Goal: Information Seeking & Learning: Learn about a topic

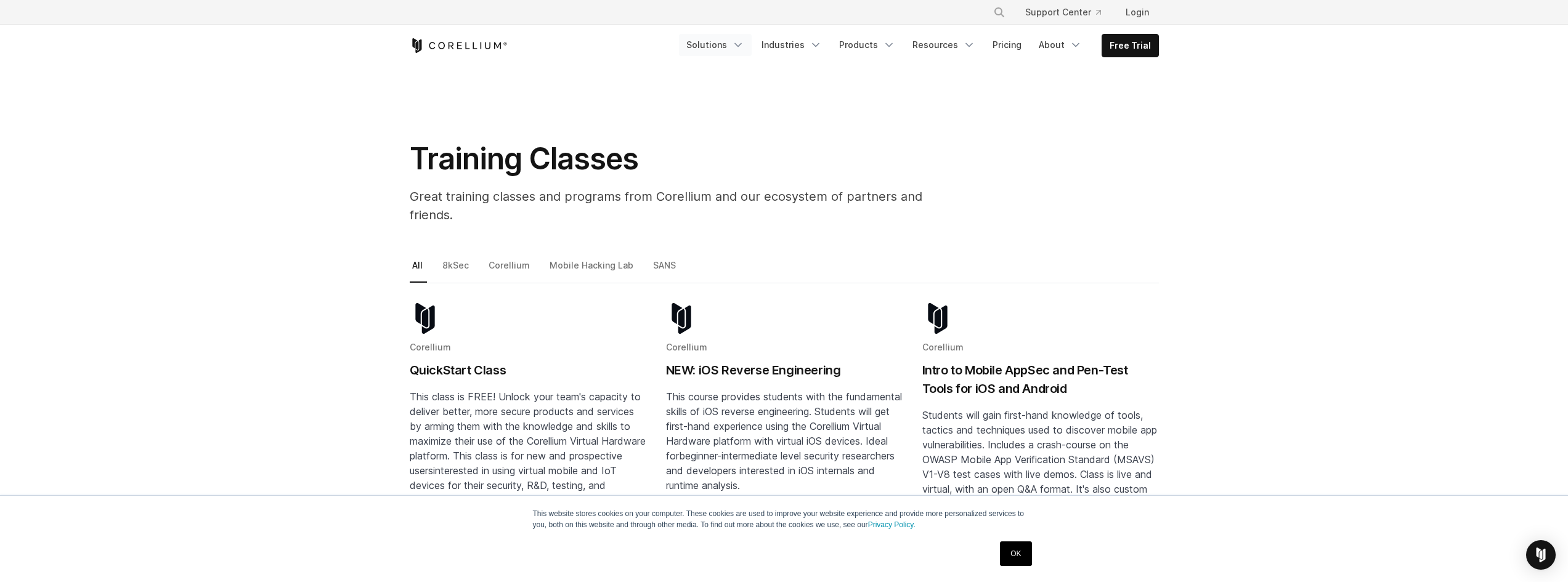
click at [733, 47] on link "Solutions" at bounding box center [714, 44] width 72 height 22
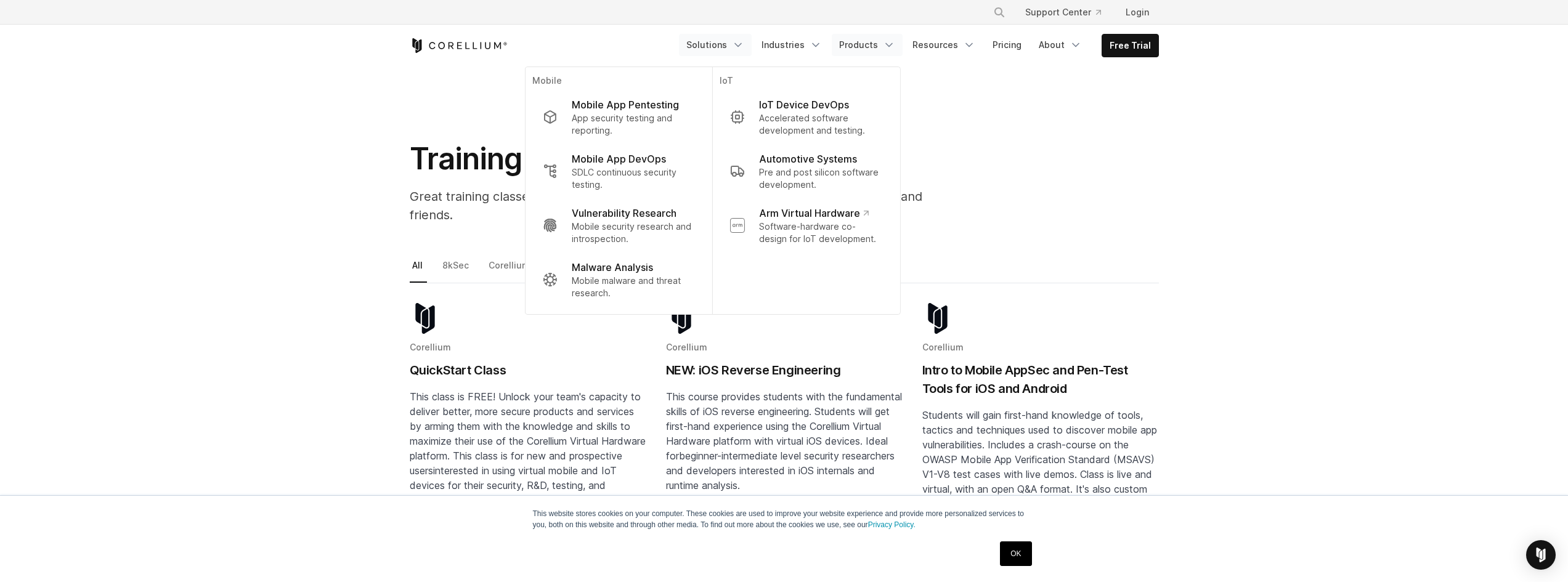
click at [861, 52] on link "Products" at bounding box center [867, 44] width 70 height 22
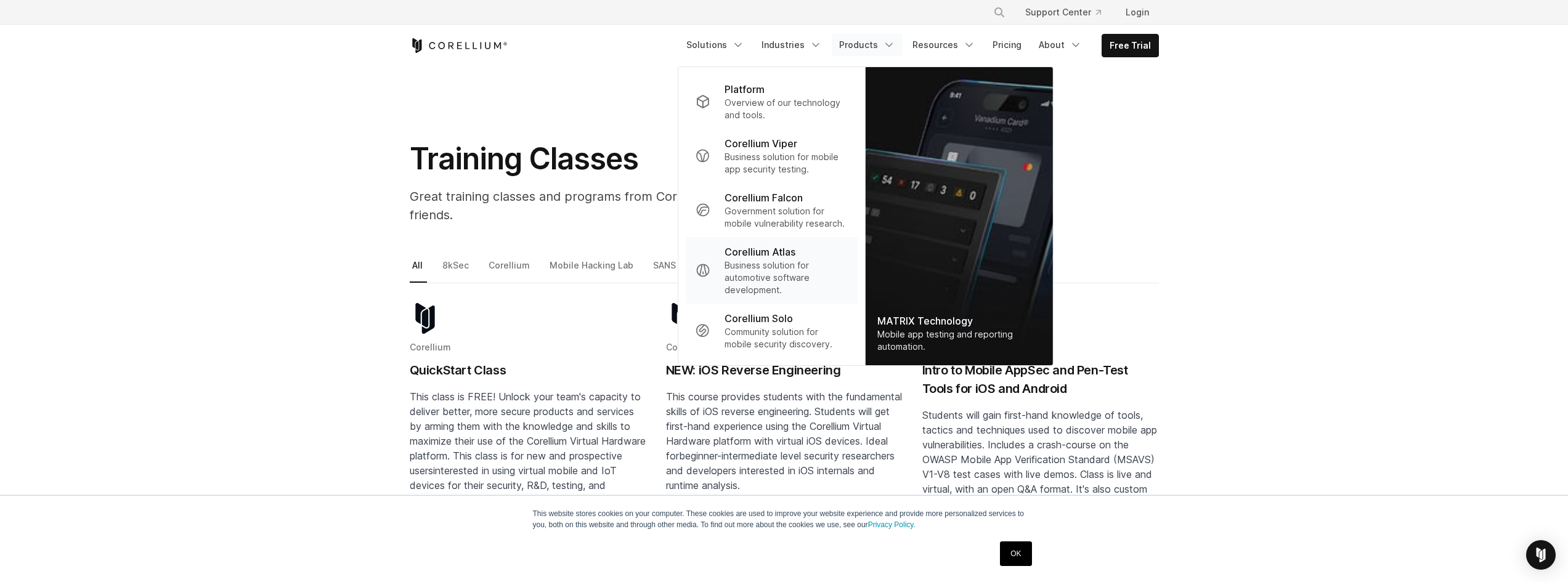
click at [776, 250] on p "Corellium Atlas" at bounding box center [759, 251] width 70 height 14
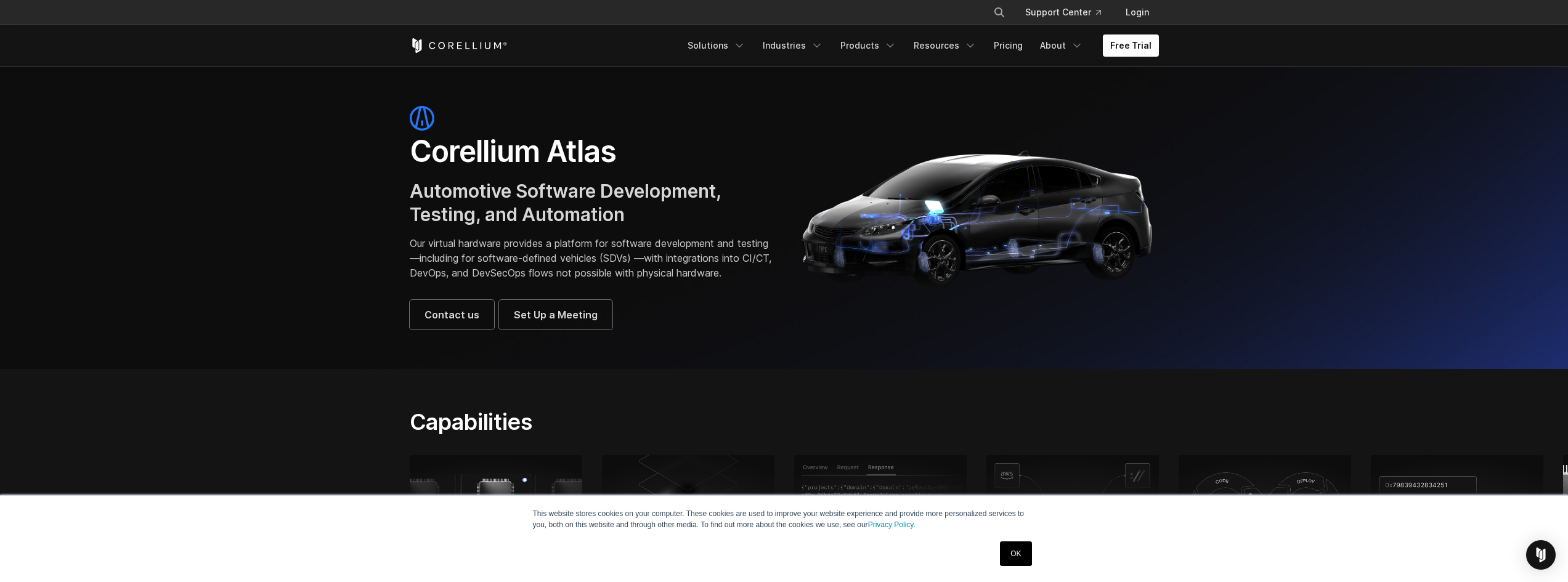
click at [266, 178] on section "Corellium Atlas Automotive Software Development, Testing, and Automation Our vi…" at bounding box center [784, 217] width 1568 height 302
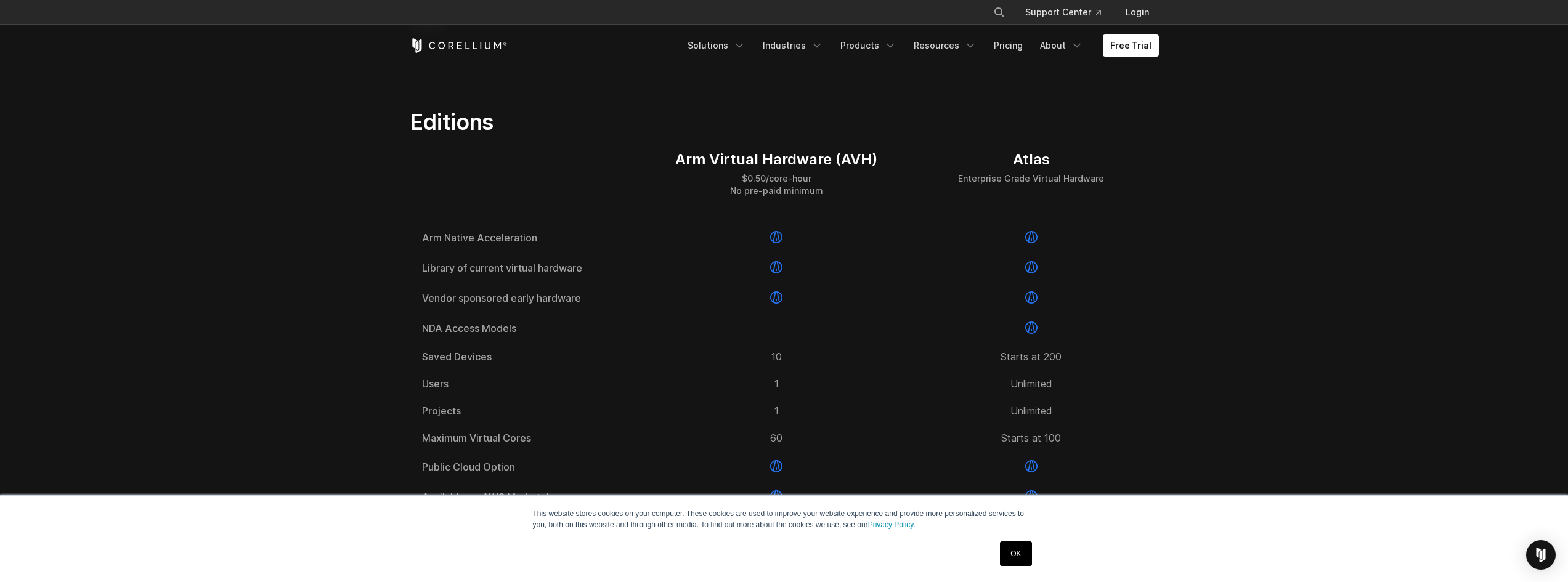
scroll to position [1725, 0]
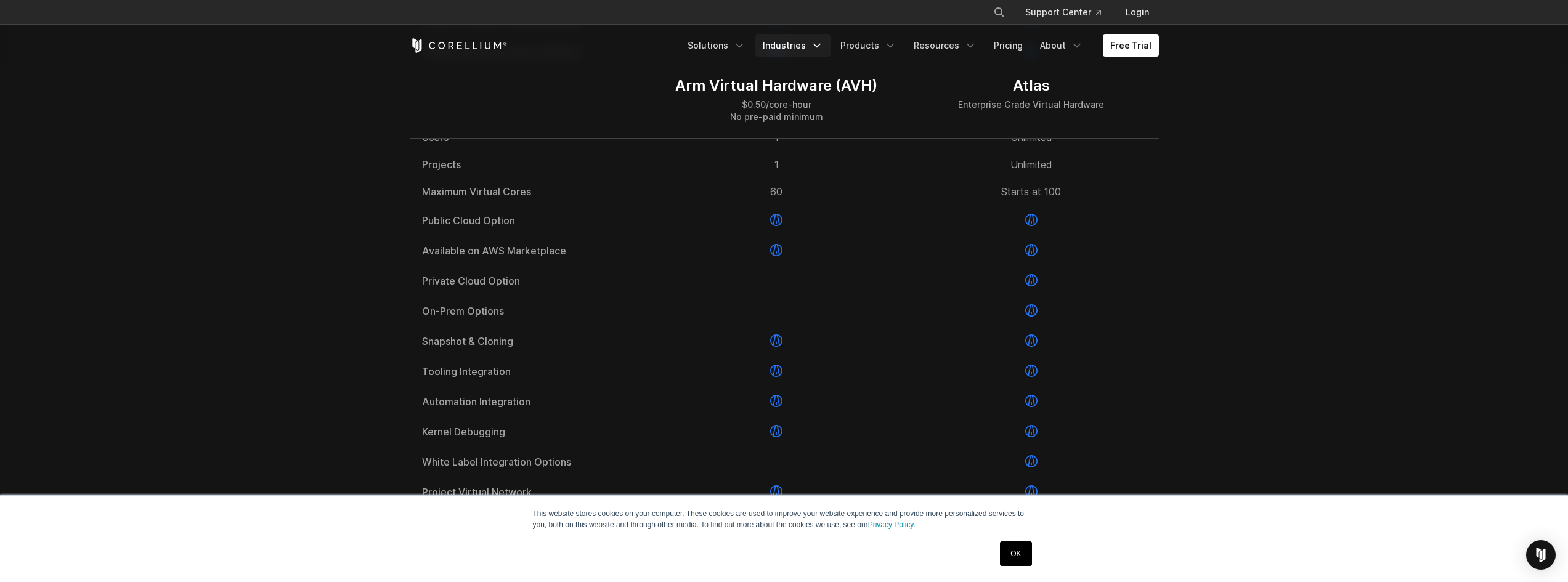
click at [812, 39] on link "Industries" at bounding box center [793, 45] width 75 height 22
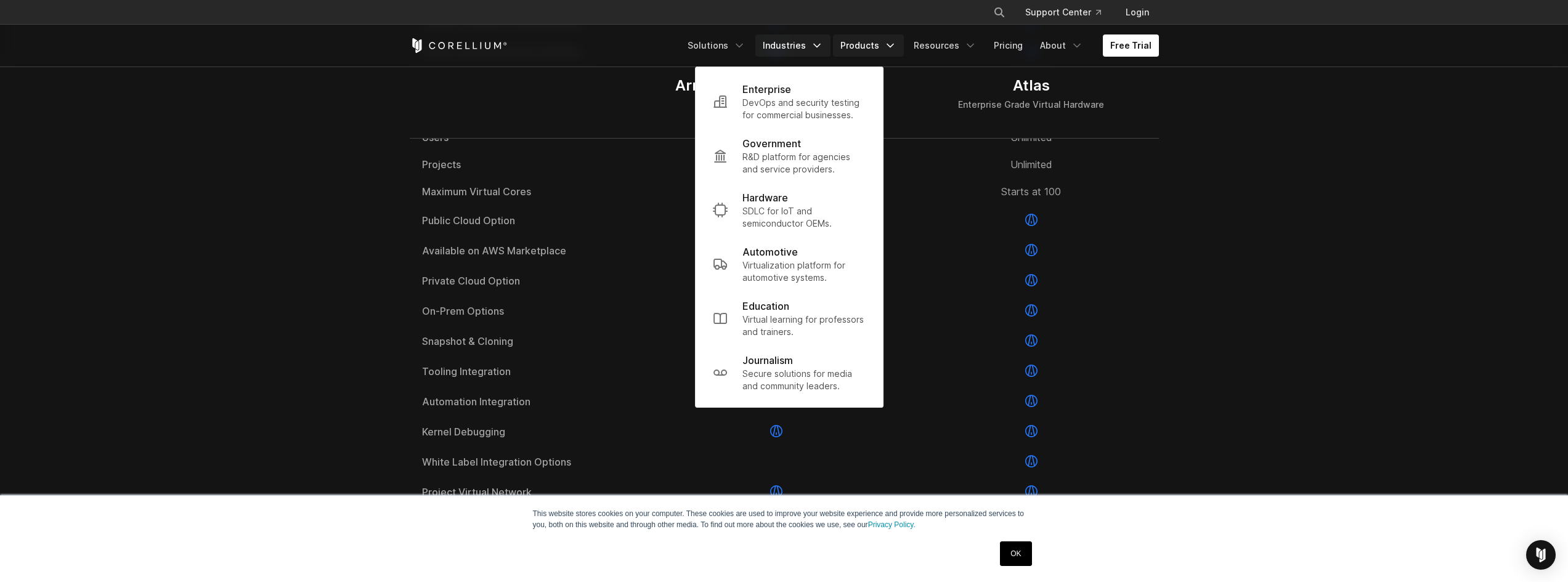
click at [884, 50] on link "Products" at bounding box center [867, 45] width 70 height 22
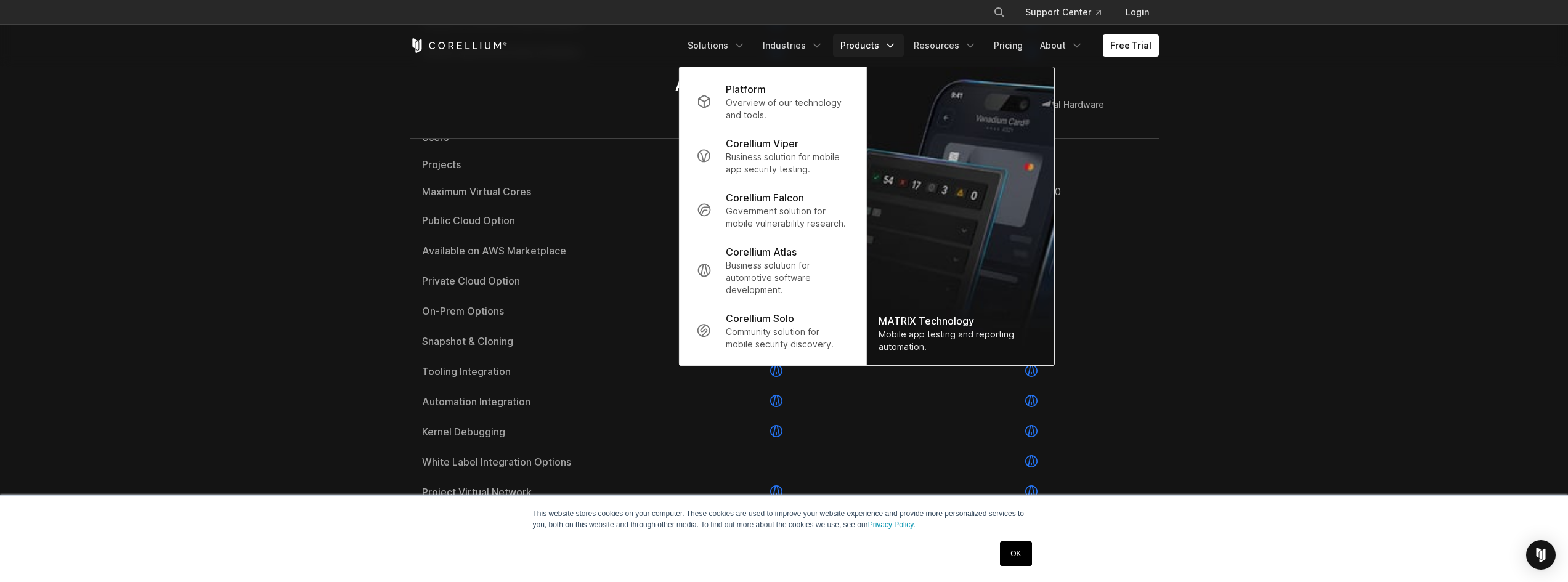
click at [311, 249] on section "Editions Arm Virtual Hardware (AVH) $0.50/core-hour No pre-paid minimum Atlas E…" at bounding box center [784, 307] width 1568 height 969
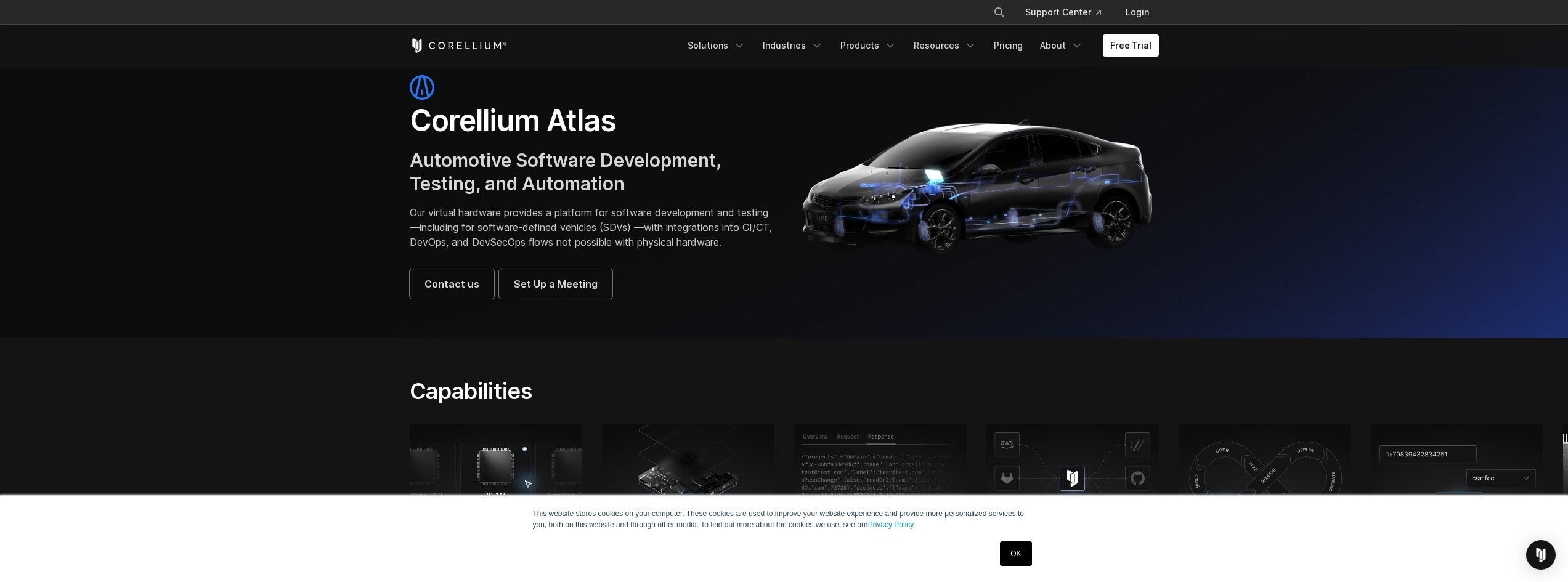
scroll to position [0, 0]
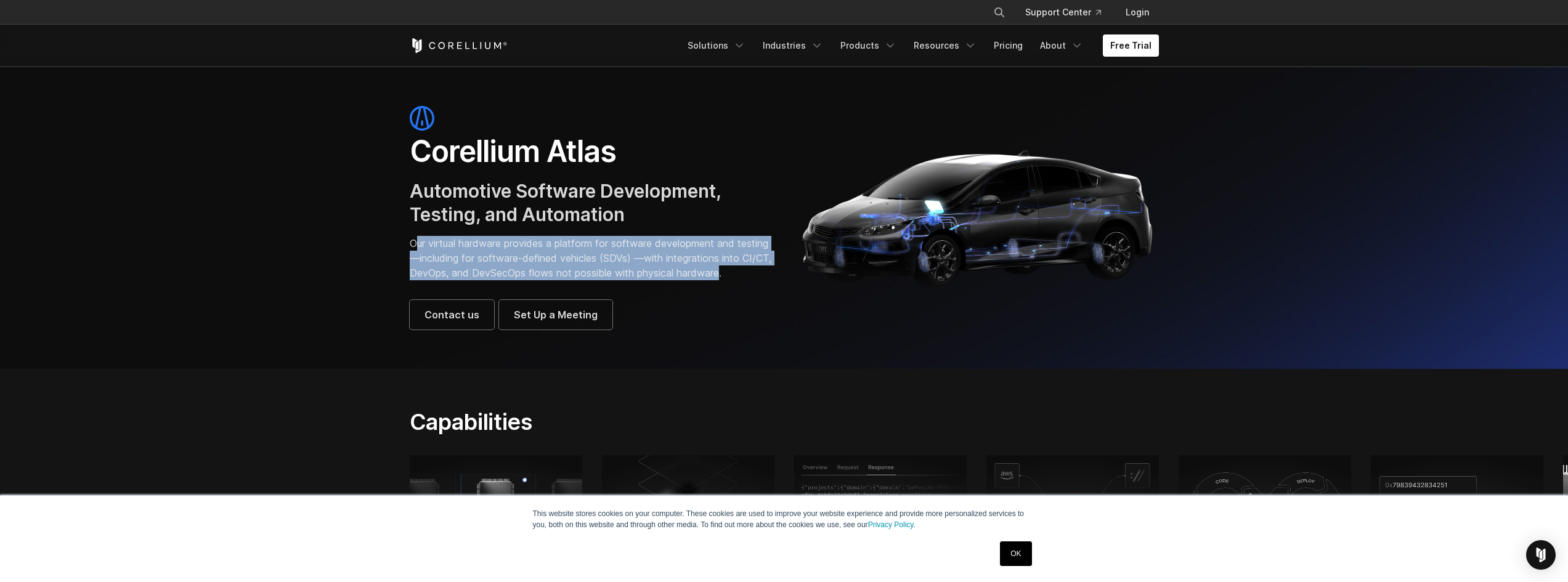
drag, startPoint x: 416, startPoint y: 244, endPoint x: 453, endPoint y: 289, distance: 58.3
click at [453, 280] on p "Our virtual hardware provides a platform for software development and testing—i…" at bounding box center [591, 259] width 362 height 44
drag, startPoint x: 418, startPoint y: 244, endPoint x: 451, endPoint y: 286, distance: 53.4
click at [451, 280] on p "Our virtual hardware provides a platform for software development and testing—i…" at bounding box center [591, 259] width 362 height 44
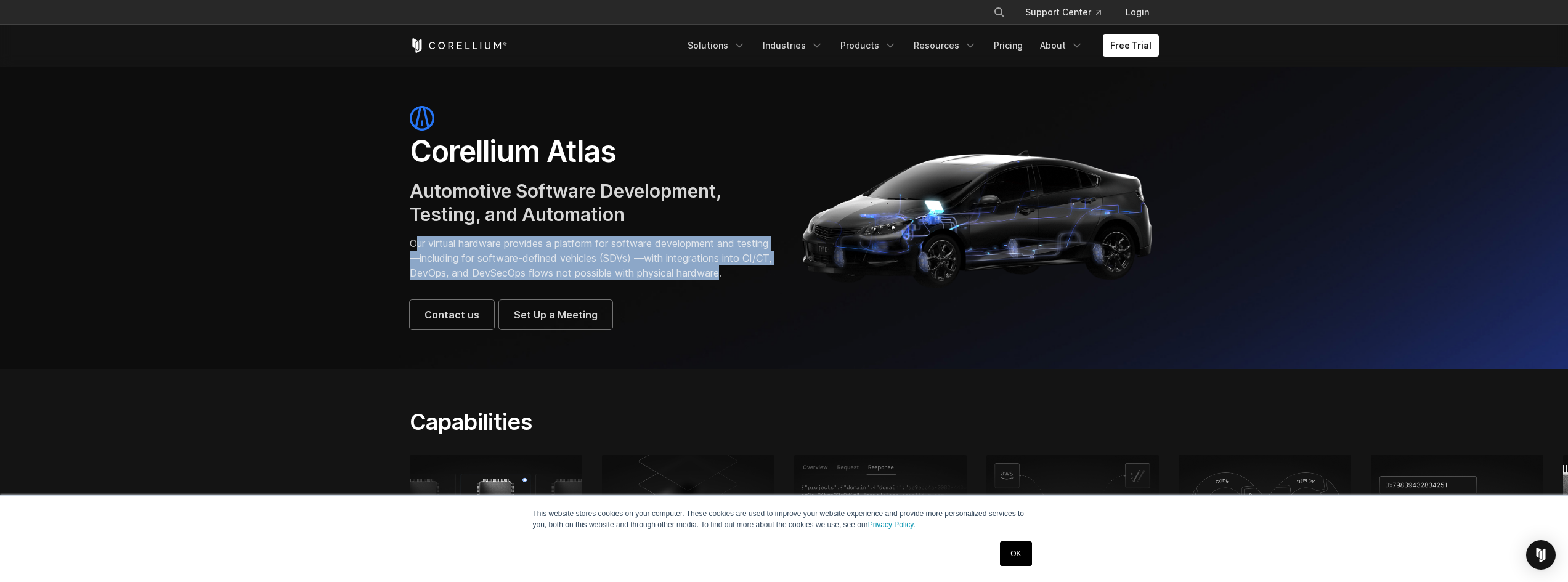
click at [1026, 555] on link "OK" at bounding box center [1015, 554] width 32 height 25
